Goal: Task Accomplishment & Management: Use online tool/utility

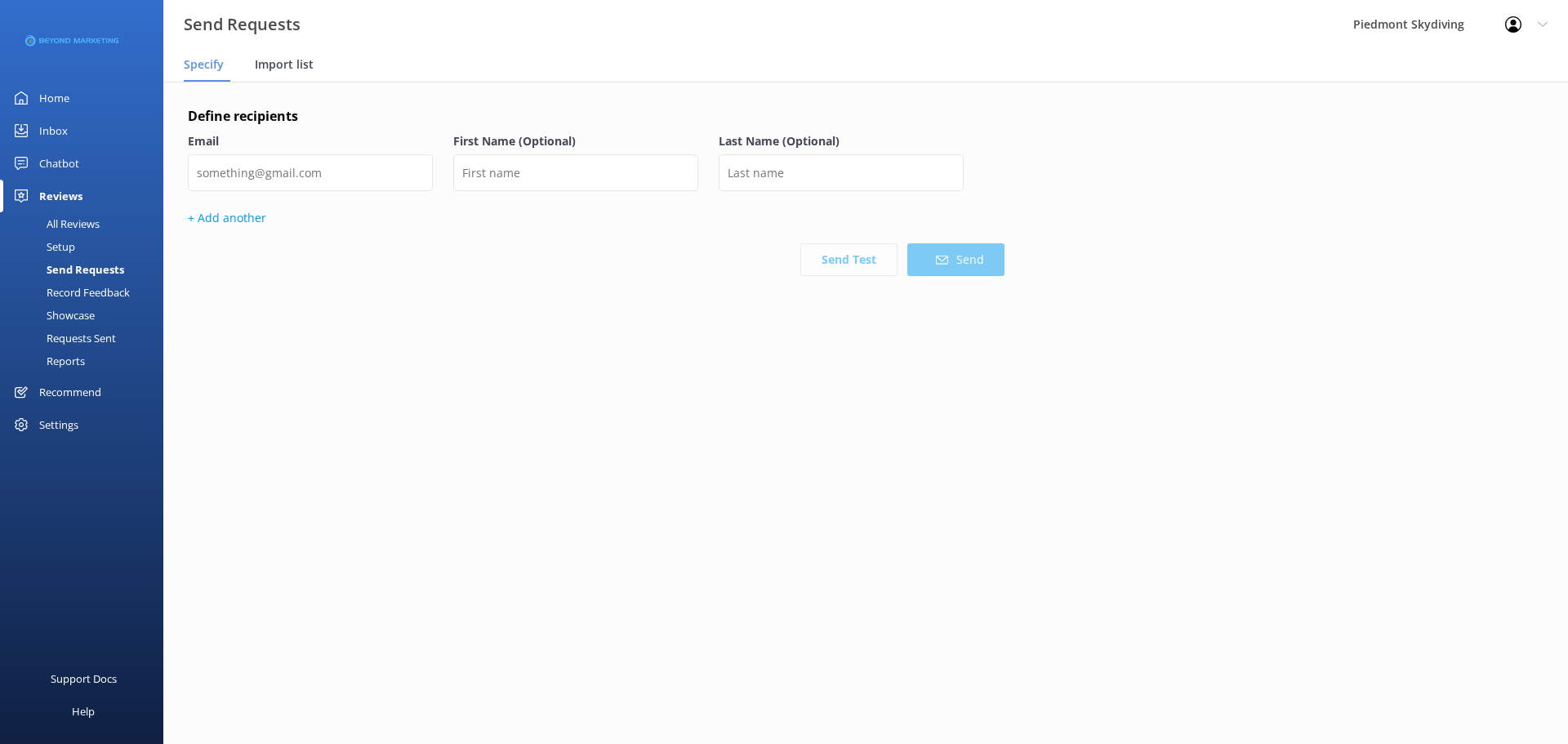
click at [306, 57] on span "Import list" at bounding box center [284, 64] width 59 height 17
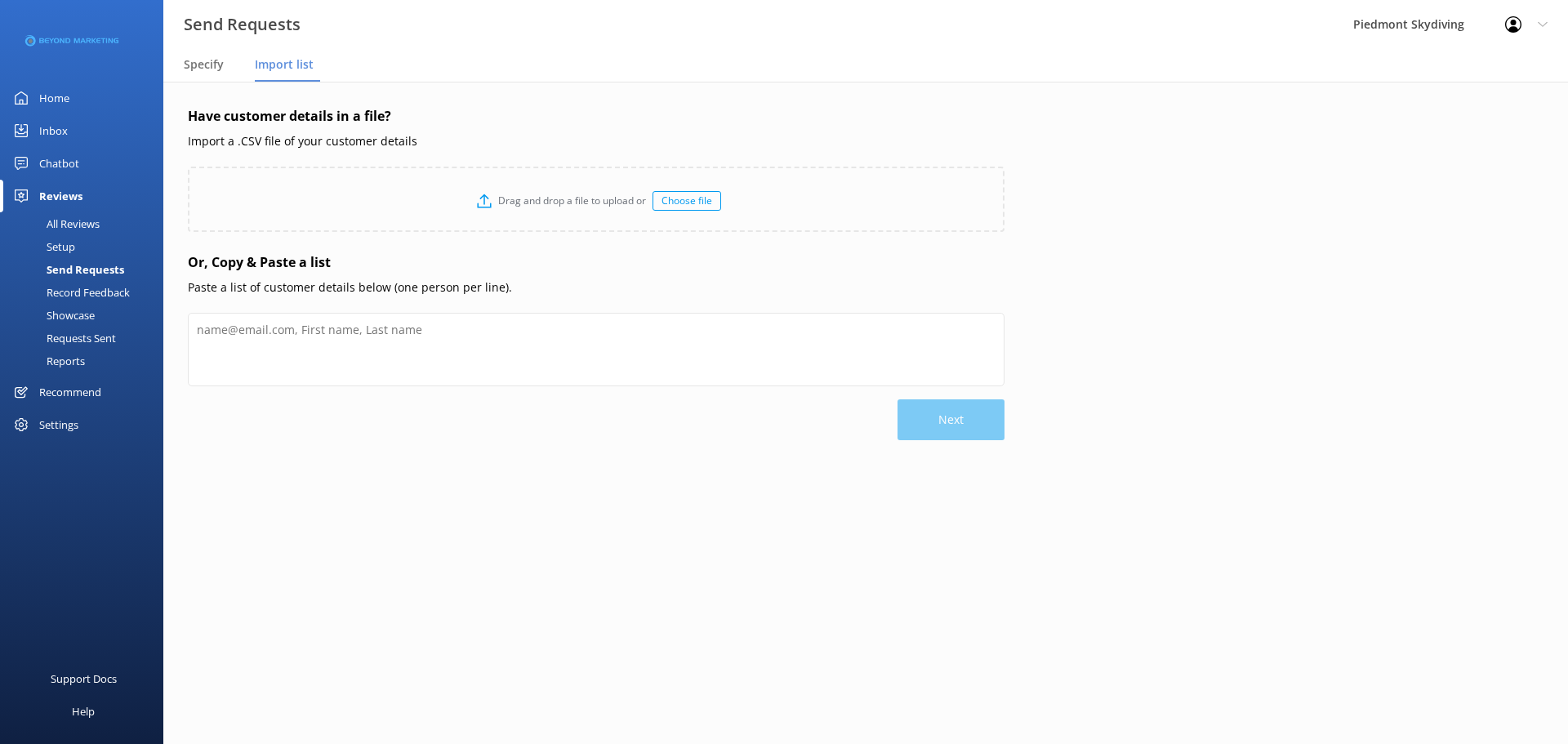
click at [690, 200] on div "Choose file" at bounding box center [686, 200] width 69 height 19
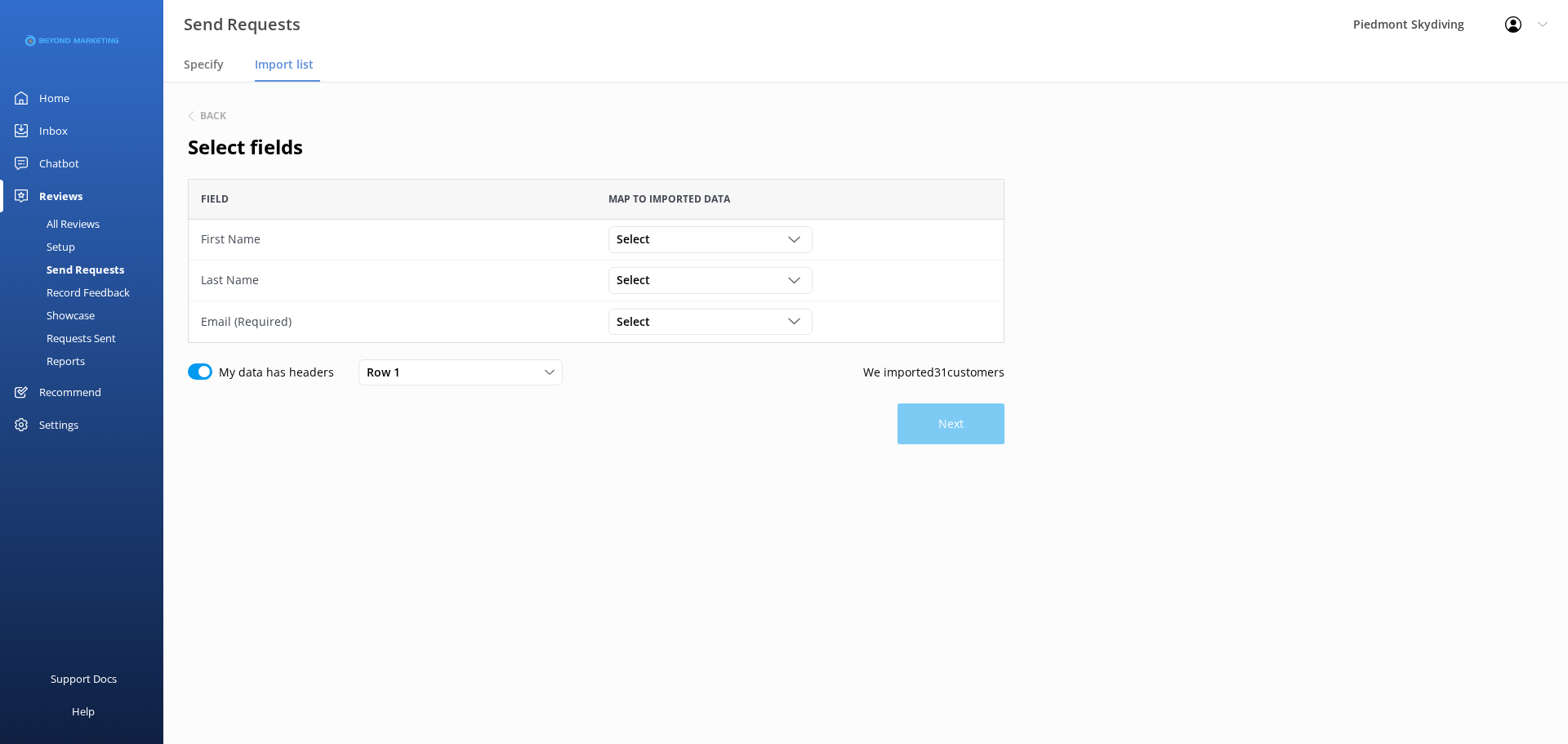
scroll to position [152, 805]
click at [793, 240] on icon "grid" at bounding box center [794, 239] width 12 height 12
click at [703, 366] on link "First Name" at bounding box center [710, 373] width 202 height 33
click at [800, 281] on icon "grid" at bounding box center [794, 280] width 12 height 12
click at [737, 437] on link "Last Name" at bounding box center [710, 446] width 202 height 33
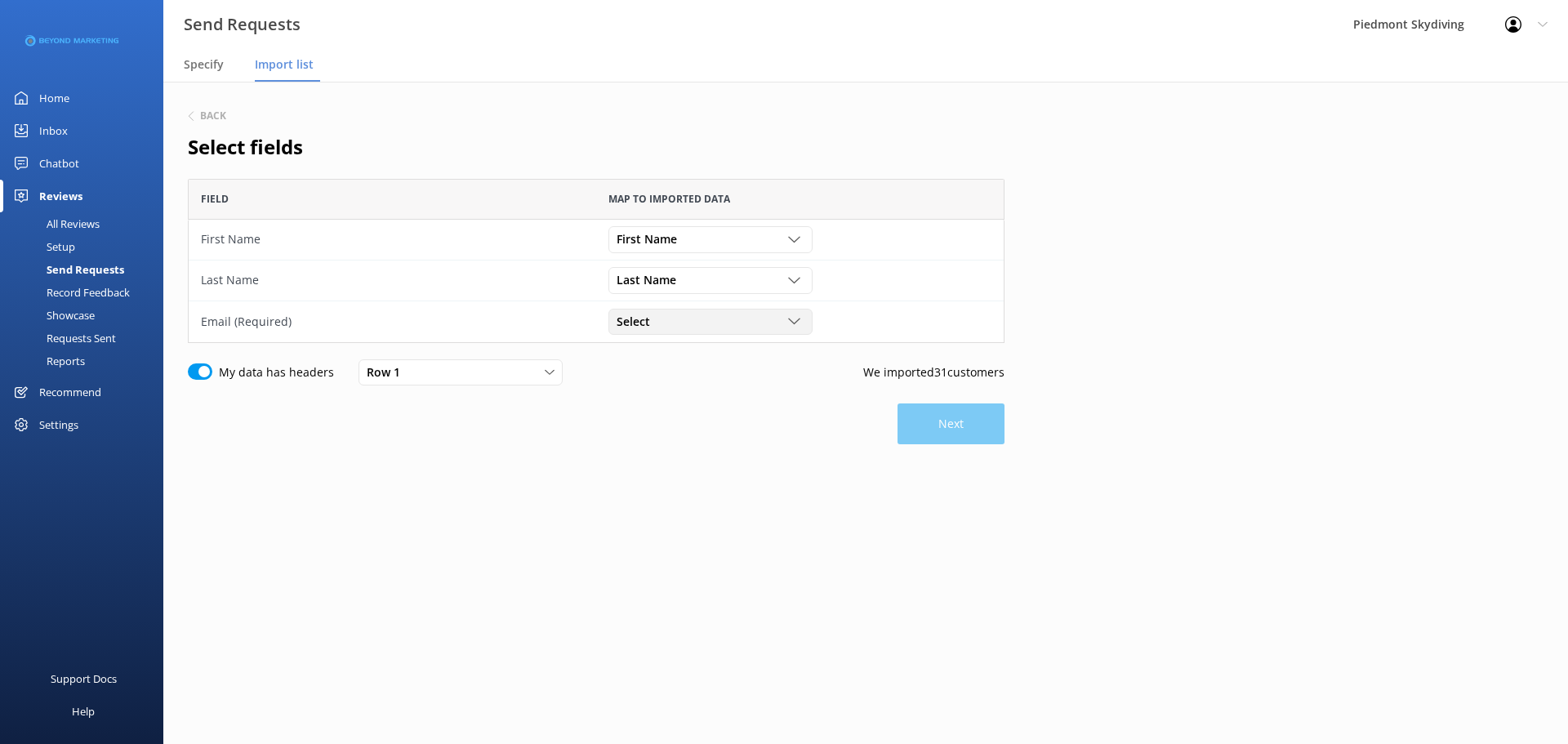
click at [799, 319] on icon "grid" at bounding box center [794, 321] width 12 height 12
click at [717, 398] on link "Email" at bounding box center [710, 392] width 202 height 33
click at [860, 175] on div "Back Select fields Field Map to imported data First Name First Name Participant…" at bounding box center [596, 324] width 817 height 436
click at [926, 430] on button "Next" at bounding box center [951, 423] width 107 height 40
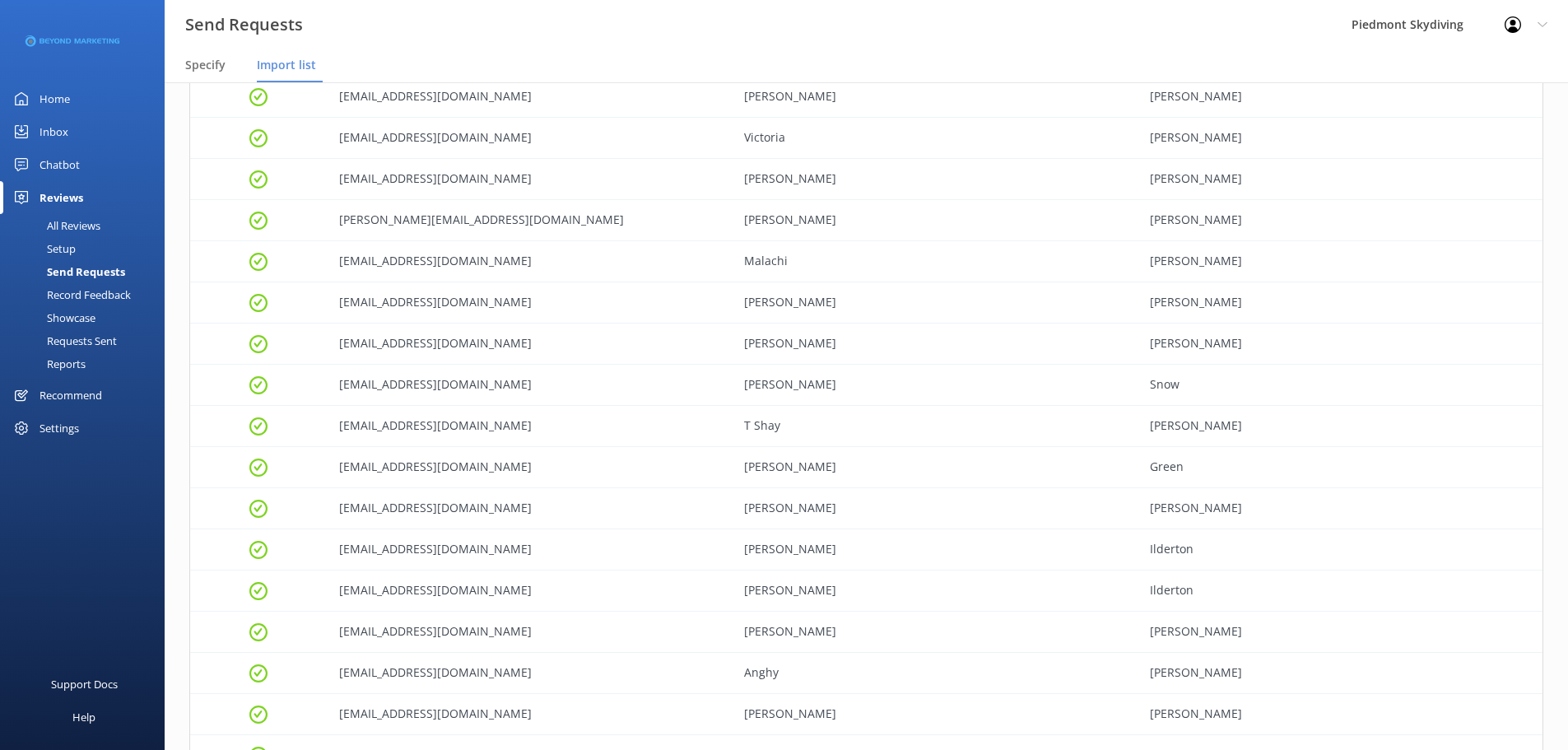
scroll to position [845, 0]
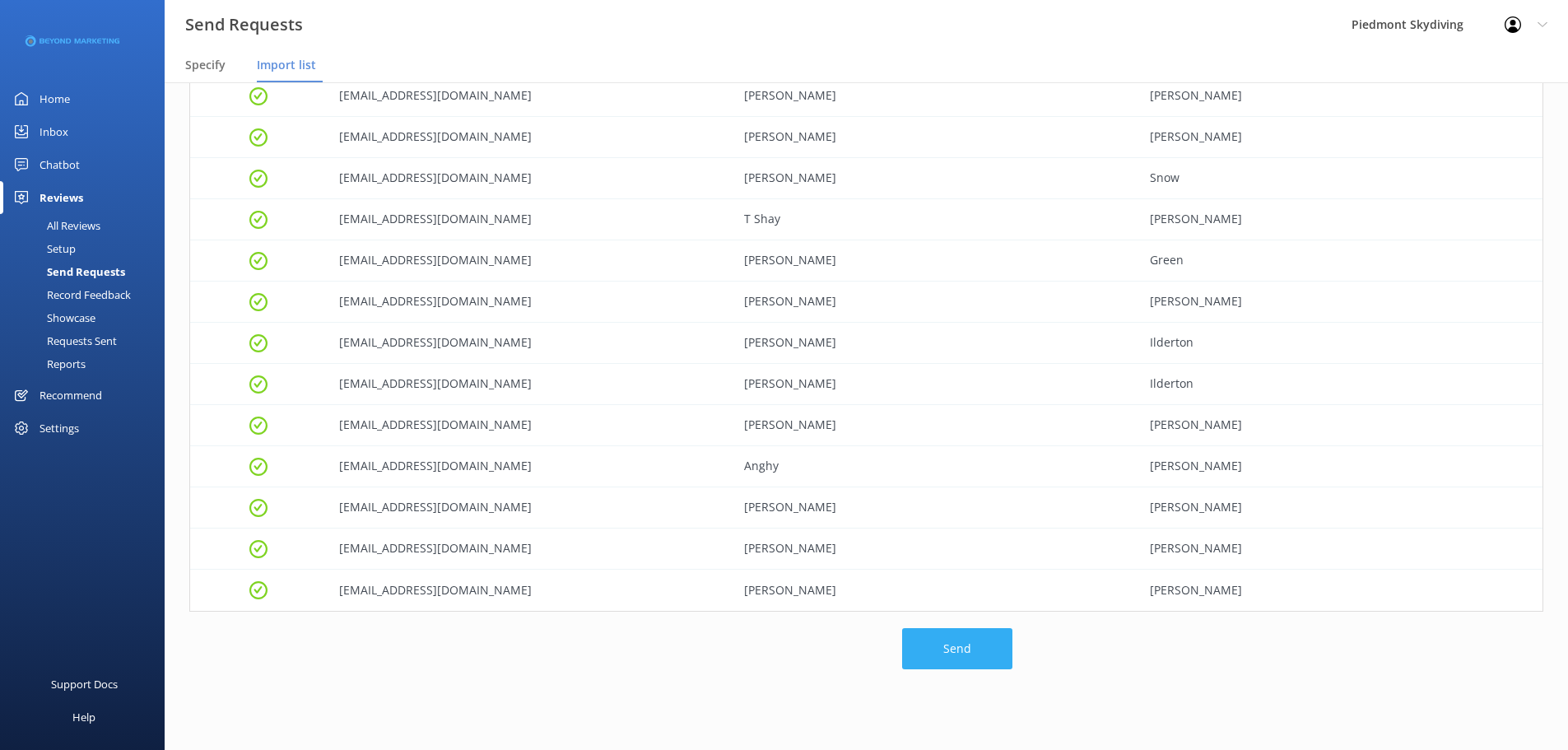
click at [933, 441] on button "Send" at bounding box center [957, 648] width 110 height 41
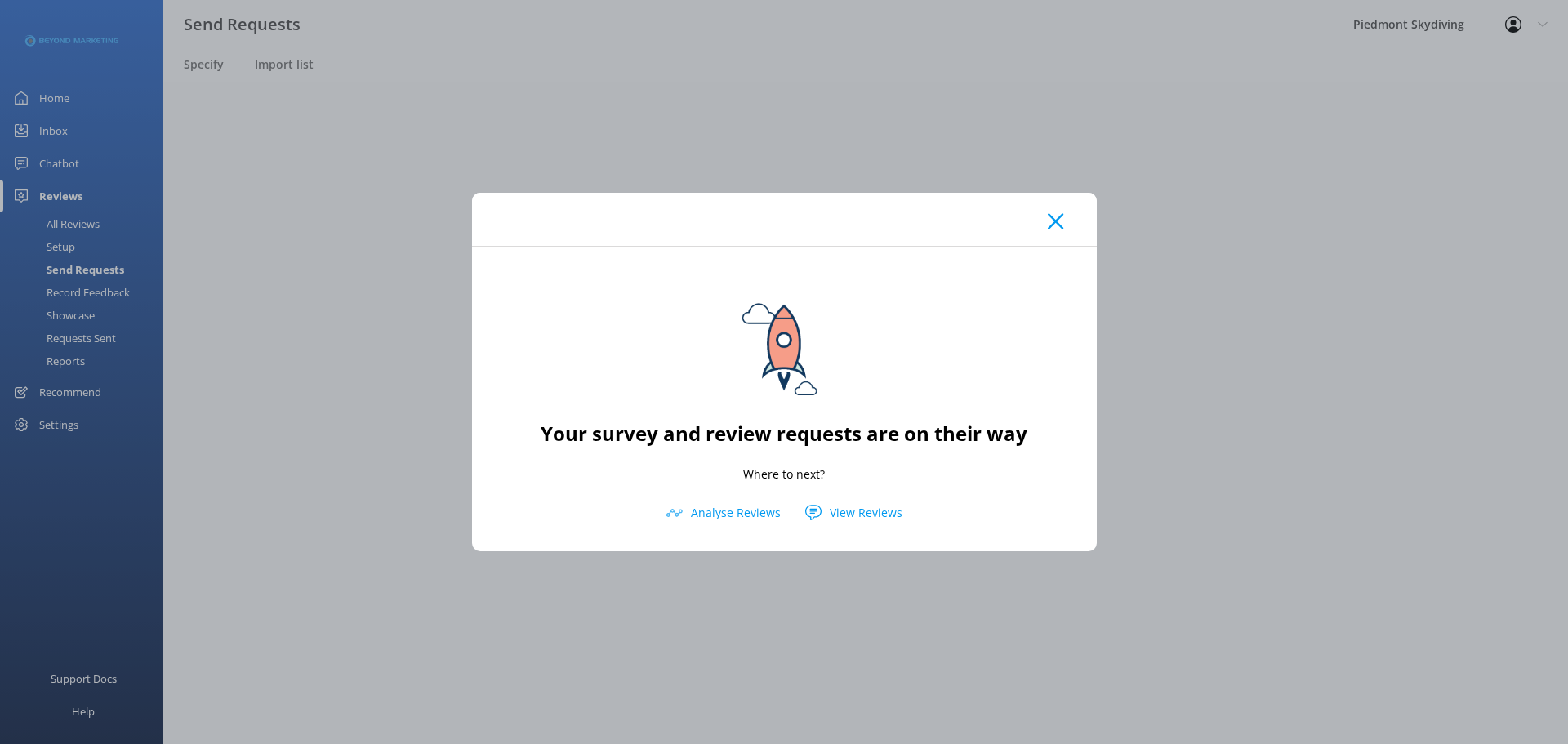
click at [926, 218] on div at bounding box center [784, 220] width 625 height 53
click at [926, 220] on div at bounding box center [784, 220] width 625 height 53
click at [926, 223] on use at bounding box center [1055, 220] width 16 height 16
